Goal: Navigation & Orientation: Find specific page/section

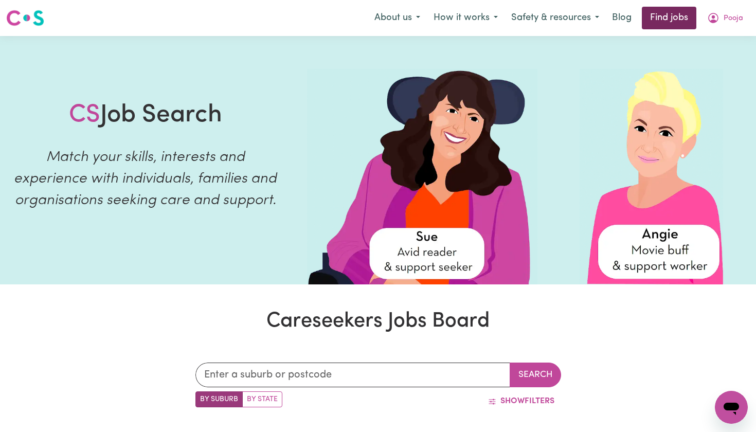
click at [664, 22] on link "Find jobs" at bounding box center [669, 18] width 55 height 23
click at [721, 20] on button "Pooja" at bounding box center [724, 18] width 49 height 22
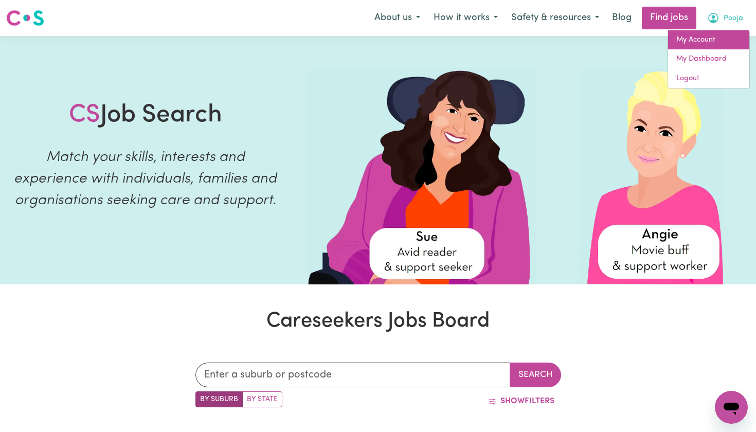
click at [709, 38] on link "My Account" at bounding box center [708, 40] width 81 height 20
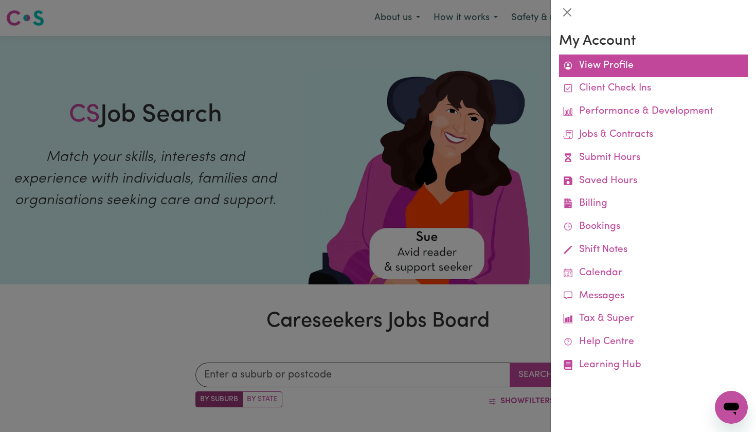
click at [628, 68] on link "View Profile" at bounding box center [653, 66] width 189 height 23
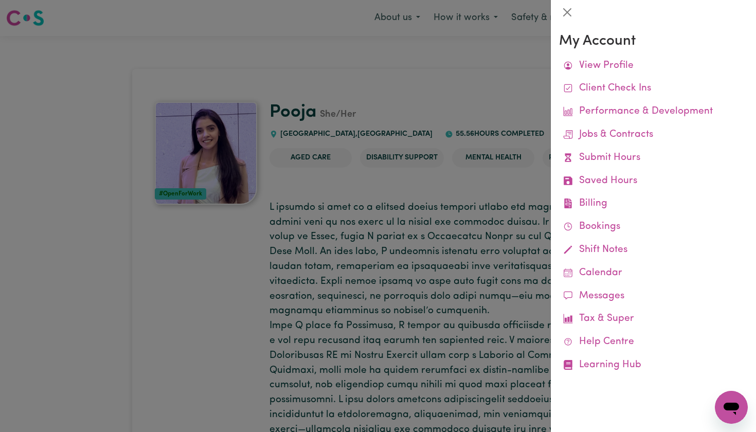
click at [531, 93] on div at bounding box center [378, 216] width 756 height 432
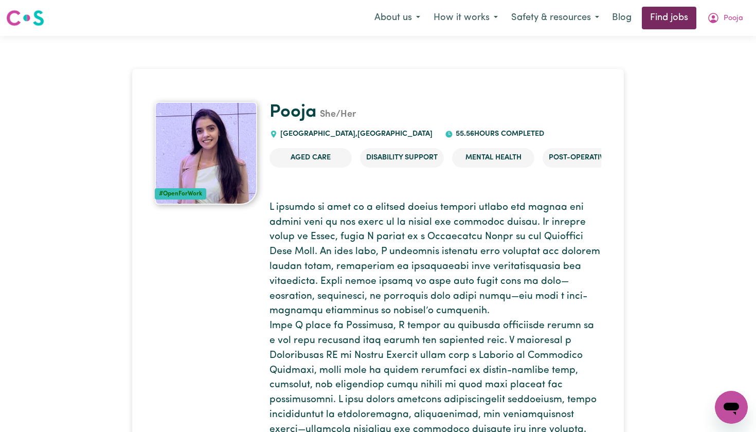
click at [653, 20] on link "Find jobs" at bounding box center [669, 18] width 55 height 23
